Goal: Information Seeking & Learning: Learn about a topic

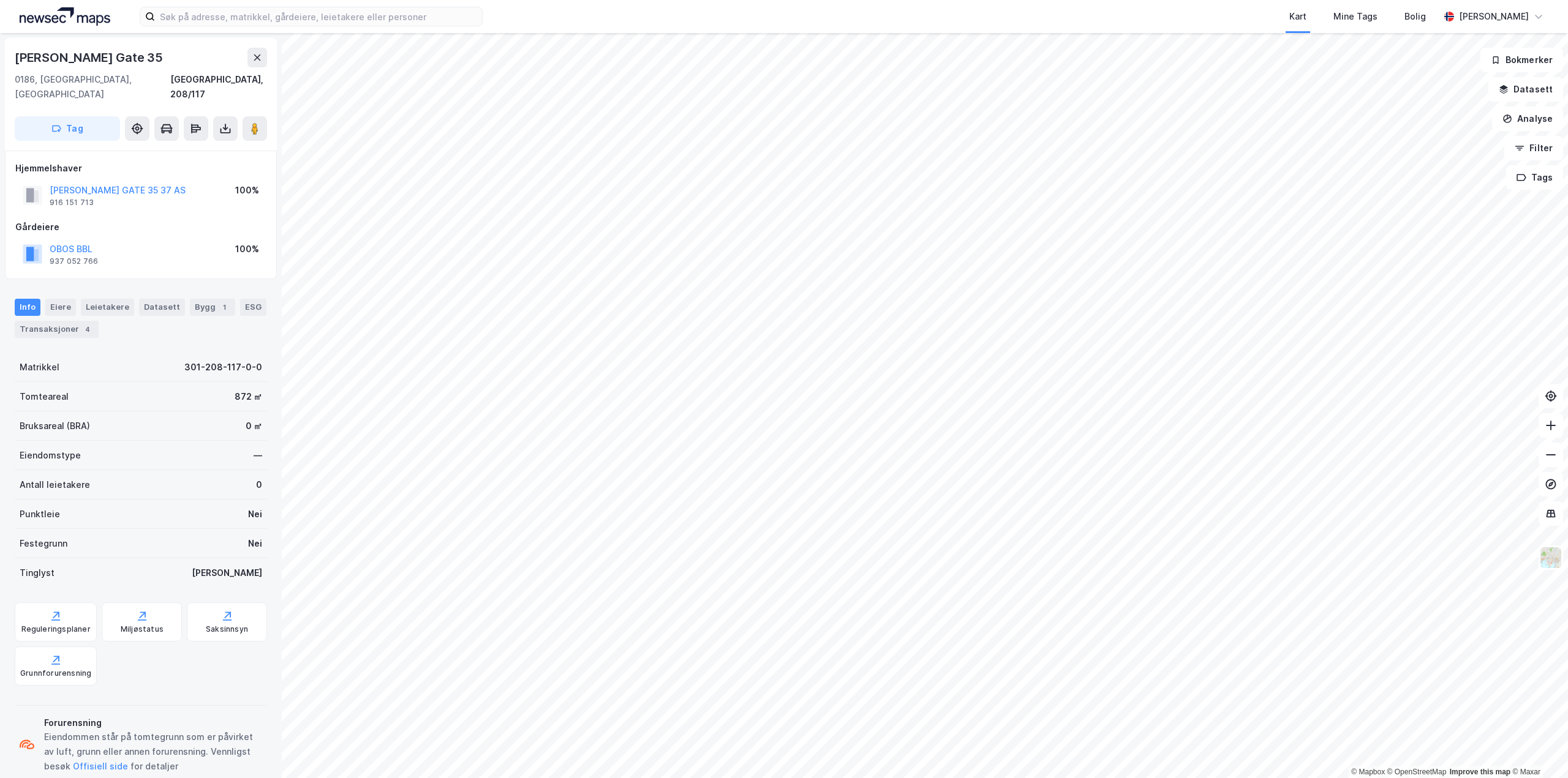
scroll to position [11, 0]
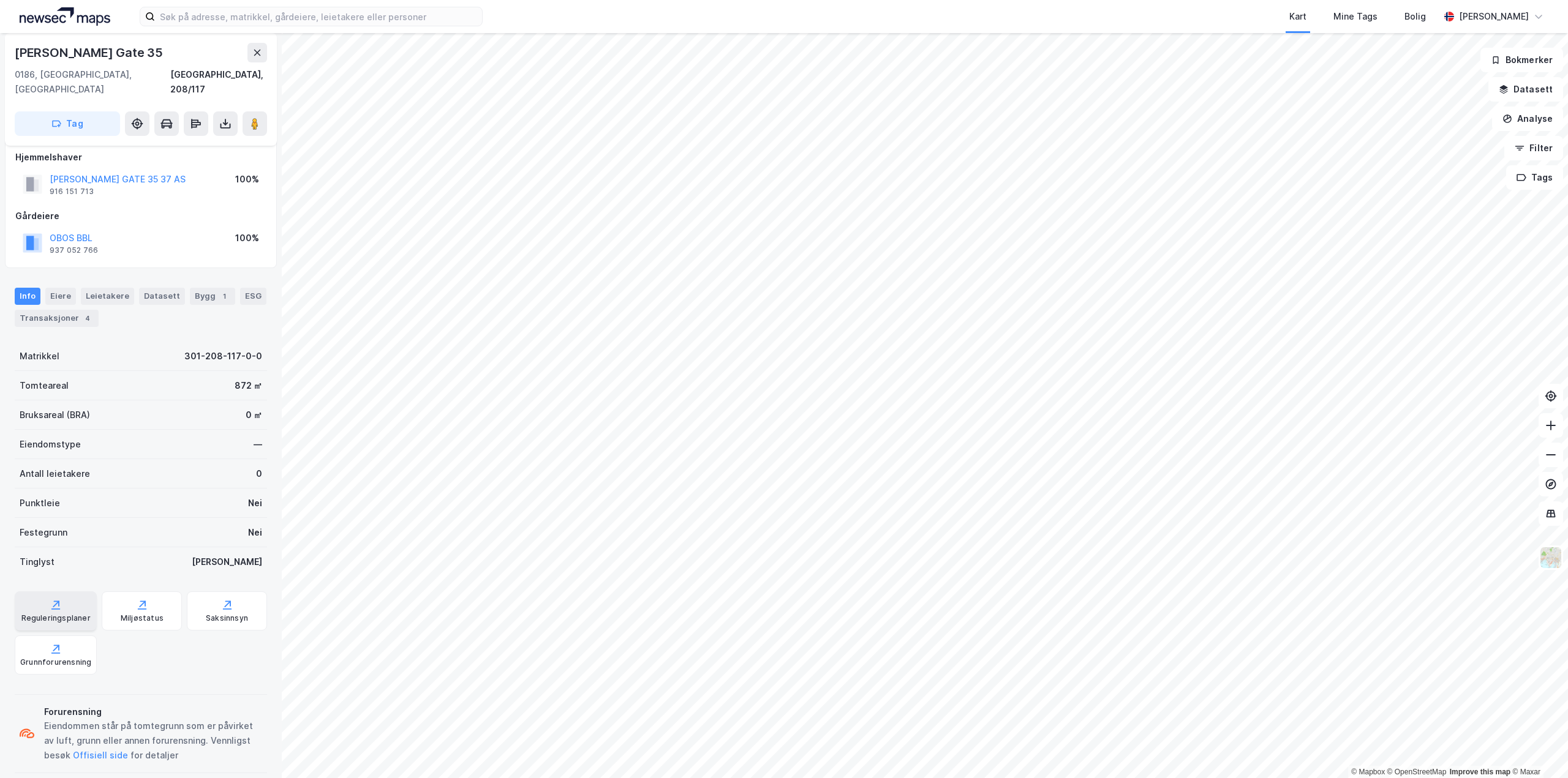
click at [47, 332] on div "Reguleringsplaner" at bounding box center [56, 618] width 69 height 10
